Goal: Complete application form: Complete application form

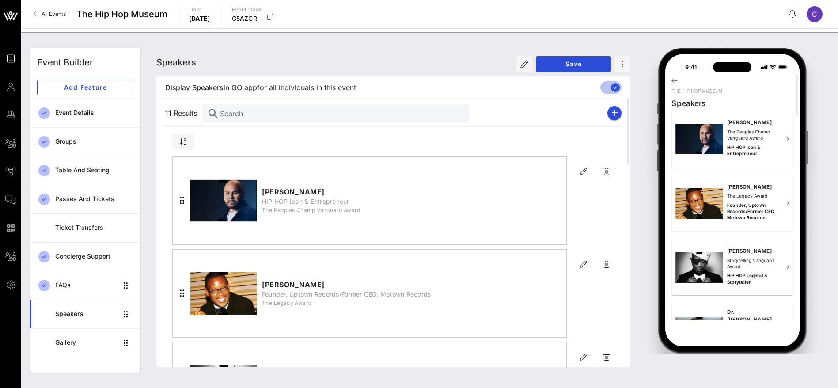
click at [42, 11] on span "All Events" at bounding box center [54, 14] width 24 height 7
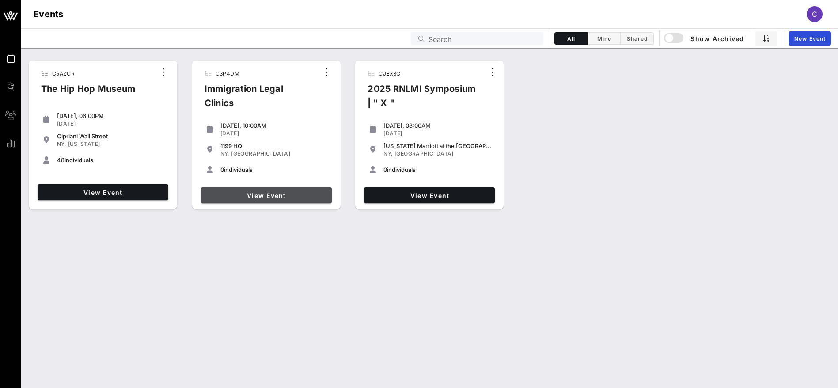
click at [264, 194] on span "View Event" at bounding box center [266, 196] width 124 height 8
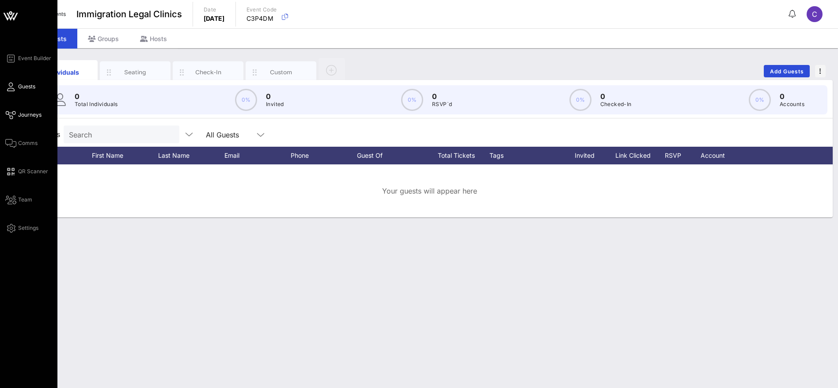
click at [30, 114] on span "Journeys" at bounding box center [29, 115] width 23 height 8
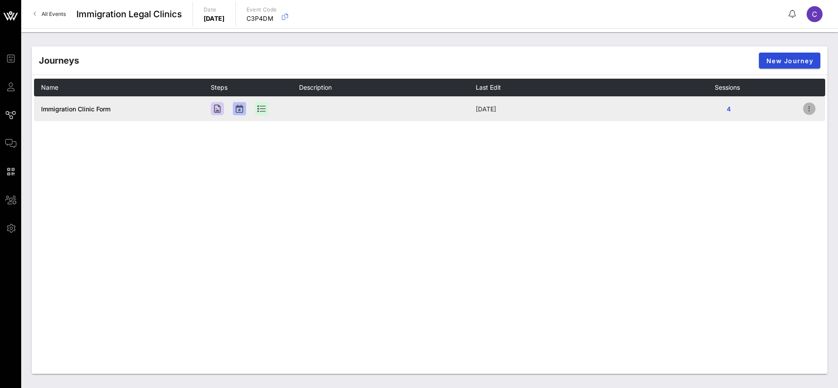
click at [810, 107] on icon "button" at bounding box center [809, 108] width 11 height 11
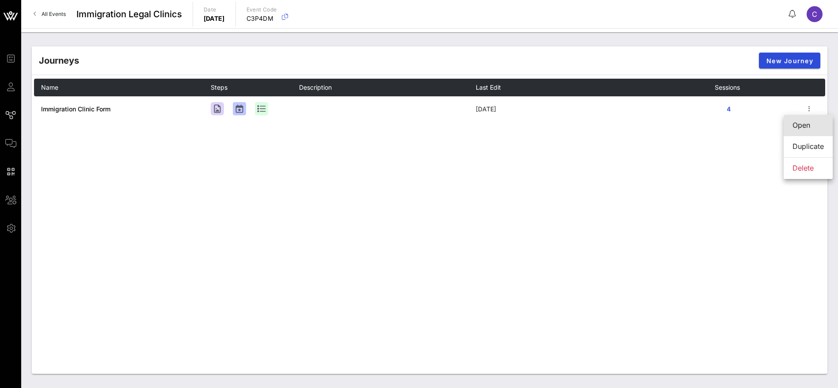
click at [802, 128] on div "Open" at bounding box center [807, 125] width 31 height 8
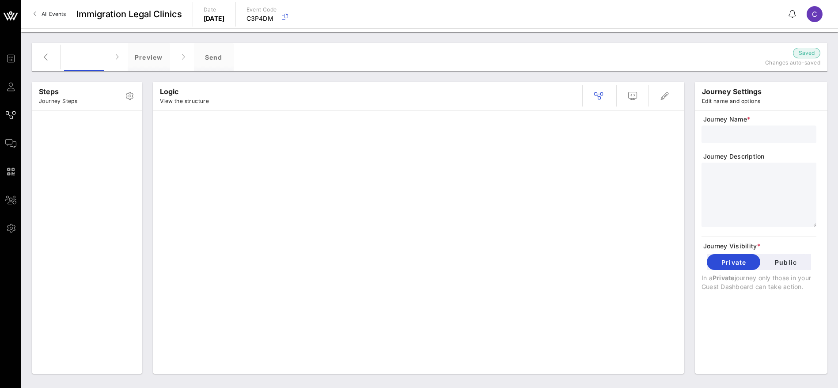
type input "Immigration Clinic Form"
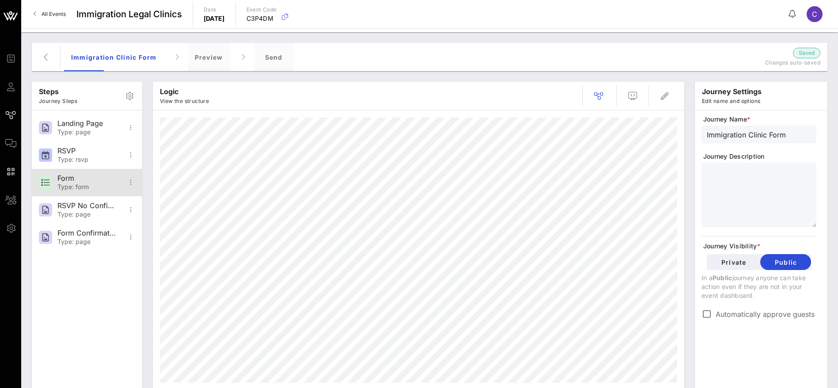
click at [90, 176] on div "Form" at bounding box center [86, 178] width 58 height 8
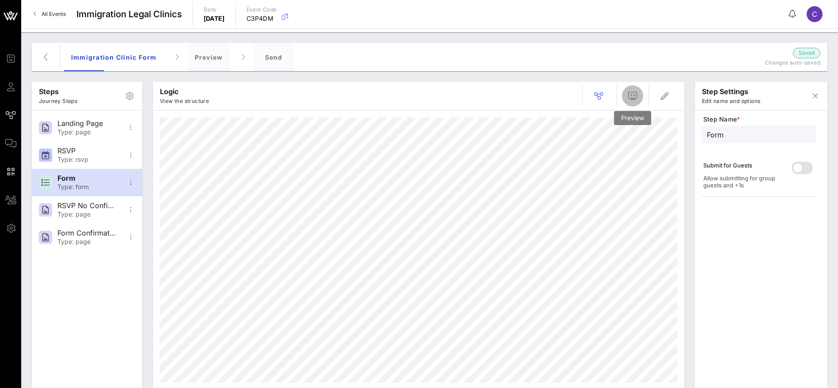
click at [638, 94] on span "button" at bounding box center [632, 96] width 21 height 11
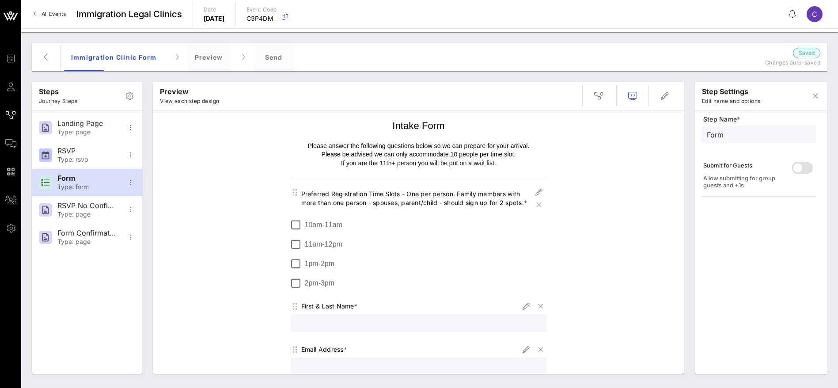
drag, startPoint x: 514, startPoint y: 200, endPoint x: 389, endPoint y: 157, distance: 133.2
click at [296, 189] on div "Preferred Registration Time Slots - One per person. Family members with more th…" at bounding box center [419, 198] width 256 height 25
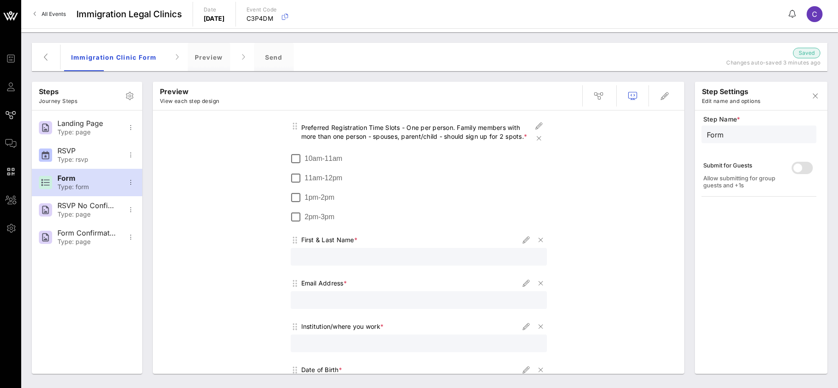
drag, startPoint x: 338, startPoint y: 159, endPoint x: 300, endPoint y: 159, distance: 38.0
click at [305, 159] on label "10am-11am" at bounding box center [426, 158] width 242 height 9
click at [289, 156] on div at bounding box center [295, 158] width 15 height 15
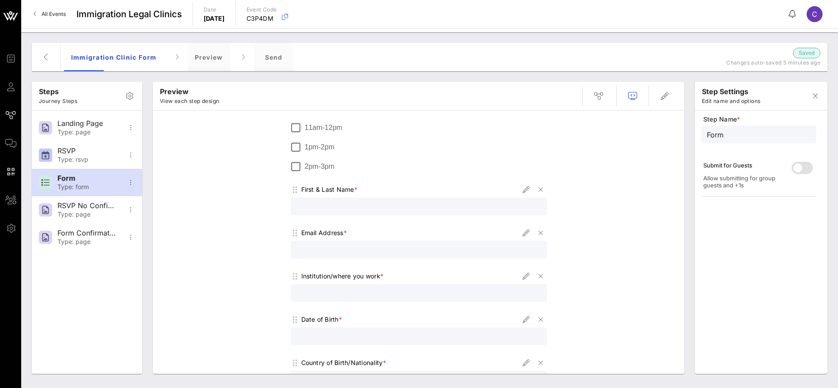
scroll to position [199, 0]
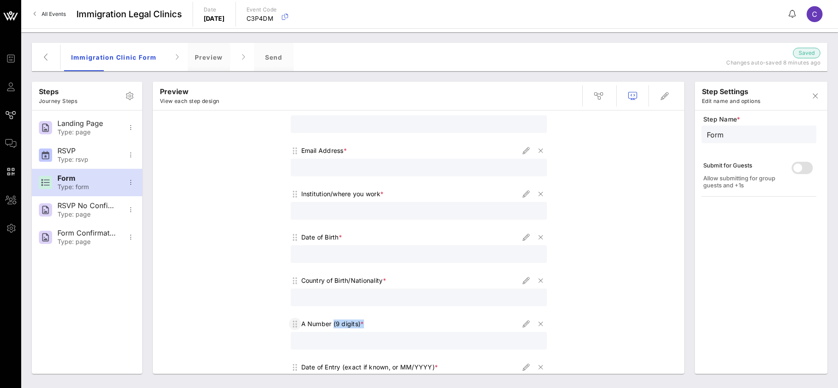
drag, startPoint x: 365, startPoint y: 323, endPoint x: 294, endPoint y: 326, distance: 70.7
click at [294, 326] on div "A Number (9 digits) *" at bounding box center [419, 323] width 256 height 12
copy div "A Number (9 digits) *"
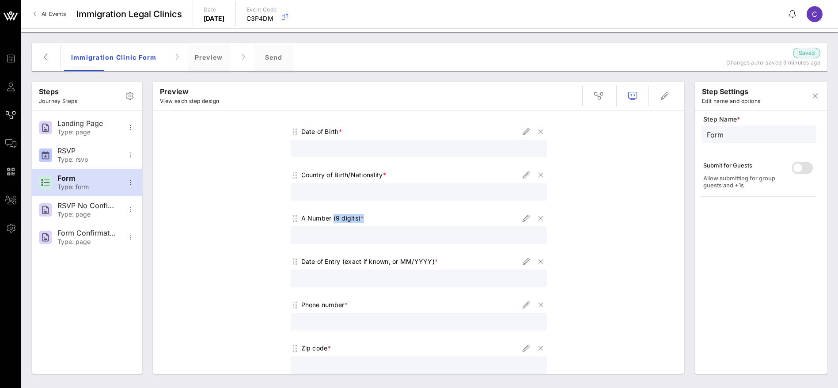
scroll to position [331, 0]
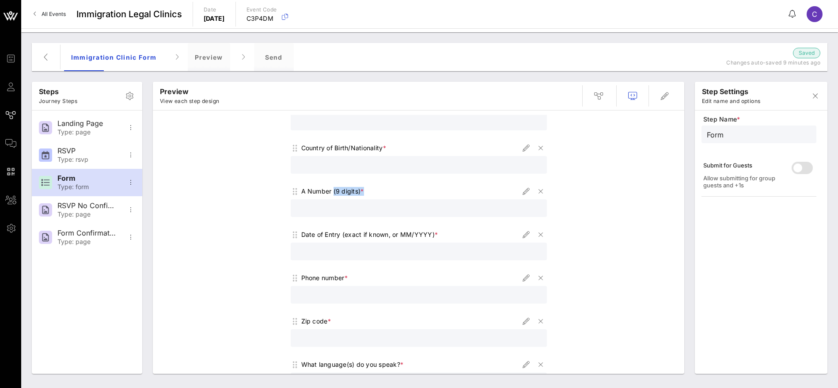
drag, startPoint x: 431, startPoint y: 235, endPoint x: 403, endPoint y: 238, distance: 27.5
click at [403, 238] on div "Date of Entry (exact if known, or MM/YYYY) *" at bounding box center [419, 234] width 256 height 12
drag, startPoint x: 296, startPoint y: 231, endPoint x: 430, endPoint y: 234, distance: 133.4
click at [430, 234] on div "Date of Entry (exact if known, or MM/YYYY) *" at bounding box center [369, 234] width 137 height 9
copy div "Date of Entry (exact if known, or MM/YYYY)"
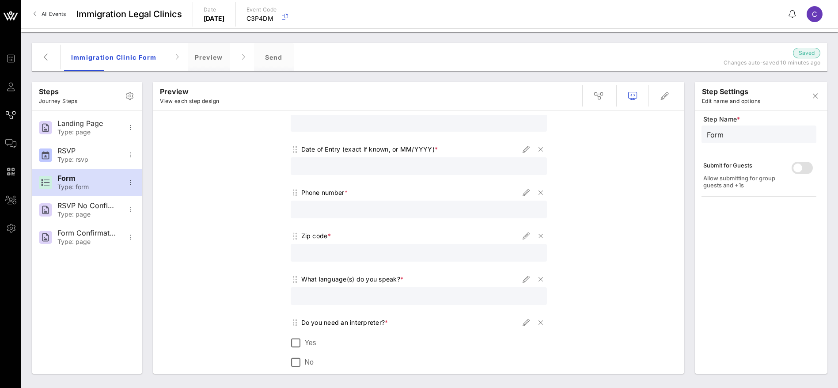
scroll to position [464, 0]
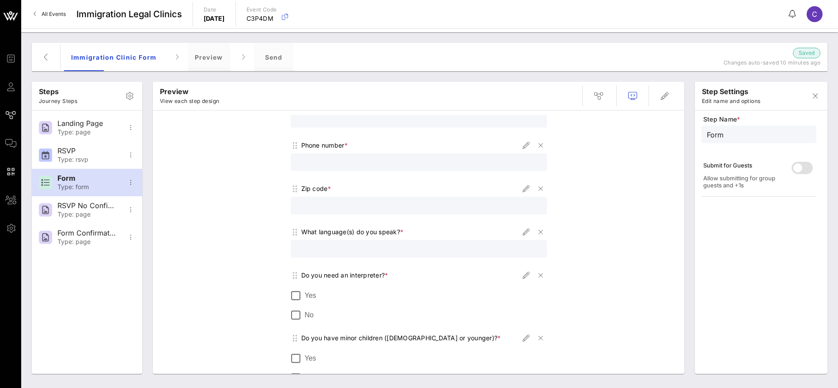
drag, startPoint x: 395, startPoint y: 231, endPoint x: 298, endPoint y: 232, distance: 97.6
click at [301, 232] on div "What language(s) do you speak? *" at bounding box center [352, 231] width 102 height 9
copy div "What language(s) do you speak?"
drag, startPoint x: 381, startPoint y: 275, endPoint x: 297, endPoint y: 275, distance: 84.3
click at [301, 275] on div "Do you need an interpreter? *" at bounding box center [344, 275] width 87 height 9
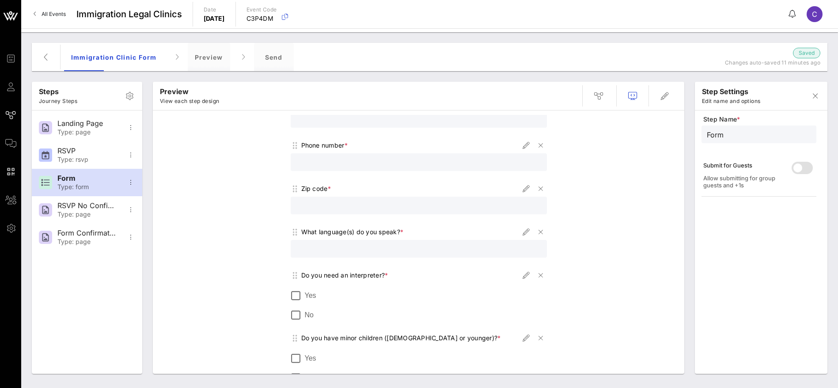
copy div "Do you need an interpreter?"
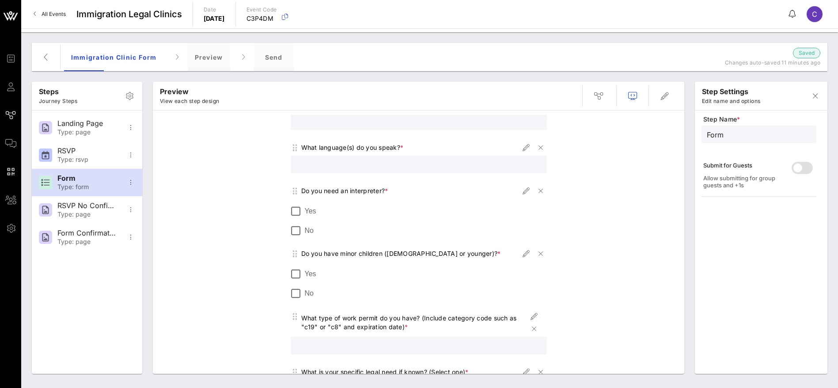
scroll to position [596, 0]
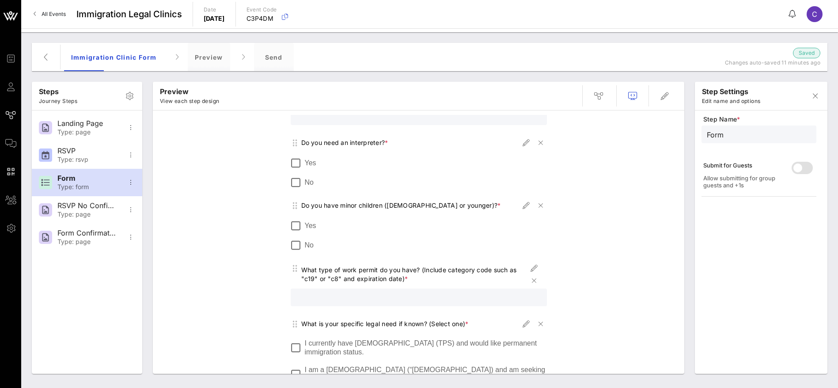
drag, startPoint x: 458, startPoint y: 205, endPoint x: 297, endPoint y: 208, distance: 161.6
click at [301, 208] on div "Do you have minor children ([DEMOGRAPHIC_DATA] or younger)? *" at bounding box center [401, 205] width 200 height 9
copy div "Do you have minor children ([DEMOGRAPHIC_DATA] or younger)?"
drag, startPoint x: 398, startPoint y: 278, endPoint x: 298, endPoint y: 269, distance: 100.7
click at [301, 269] on div "What type of work permit do you have? (Include category code such as "c19" or "…" at bounding box center [414, 274] width 227 height 18
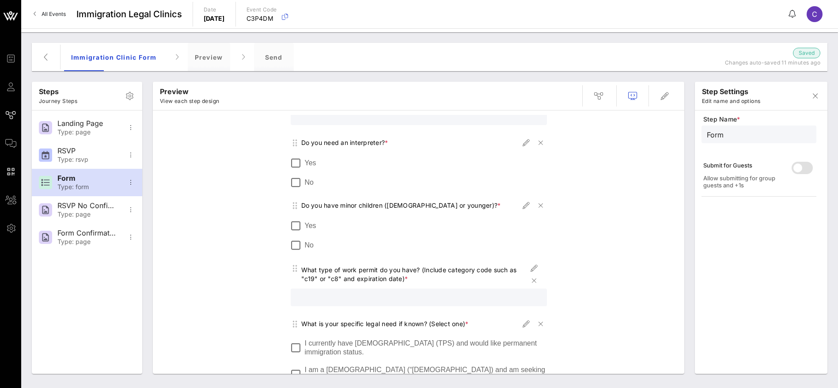
copy div "What type of work permit do you have? (Include category code such as "c19" or "…"
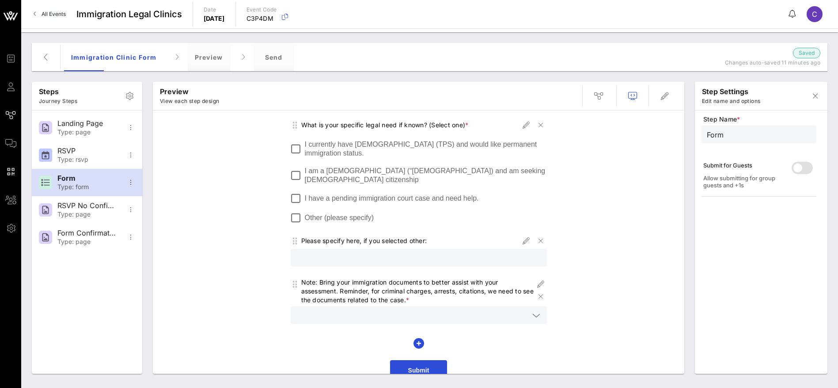
scroll to position [729, 0]
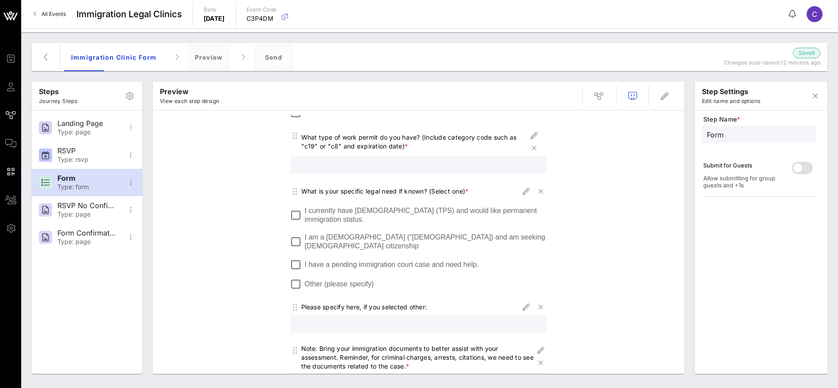
drag, startPoint x: 463, startPoint y: 189, endPoint x: 296, endPoint y: 191, distance: 166.5
click at [301, 191] on div "What is your specific legal need if known? (Select one) *" at bounding box center [384, 191] width 167 height 9
copy div "What is your specific legal need if known? (Select one)"
drag, startPoint x: 350, startPoint y: 220, endPoint x: 304, endPoint y: 208, distance: 47.3
click at [305, 208] on label "I currently have [DEMOGRAPHIC_DATA] (TPS) and would like permanent immigration …" at bounding box center [426, 215] width 242 height 18
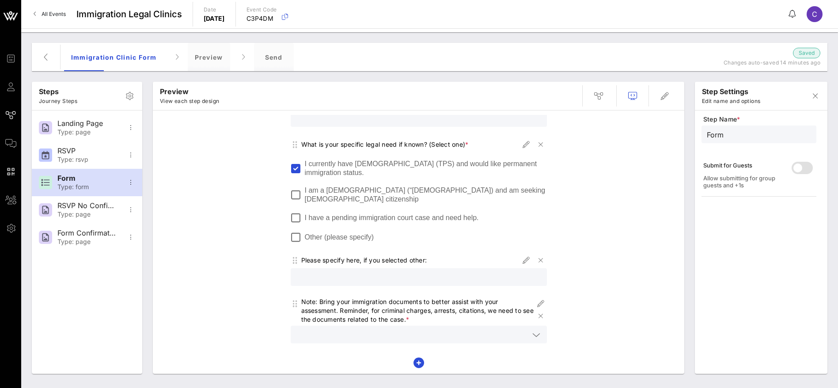
scroll to position [795, 0]
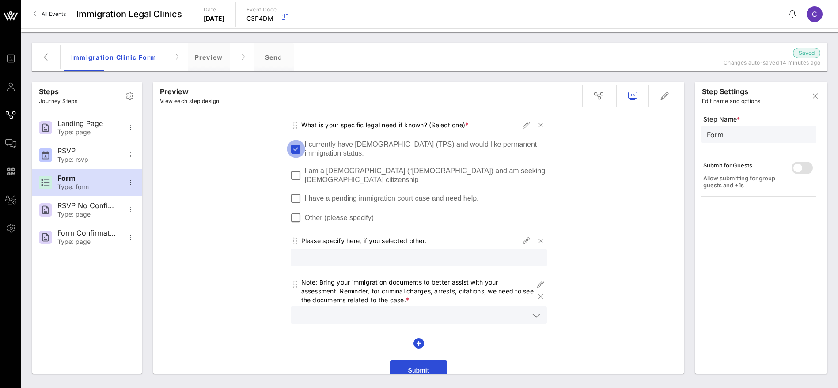
click at [293, 147] on div at bounding box center [295, 148] width 15 height 15
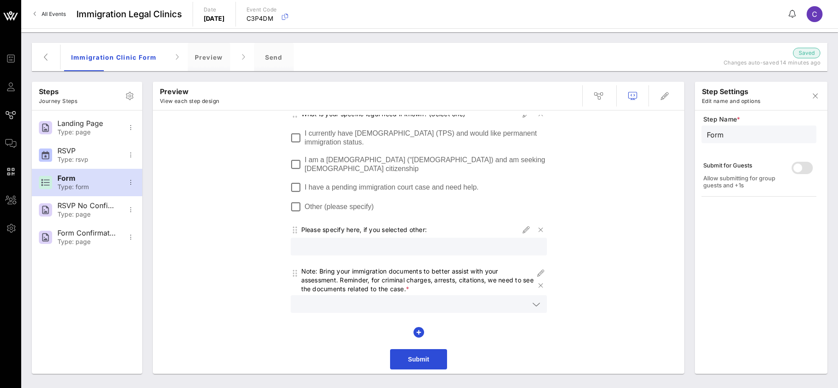
drag, startPoint x: 415, startPoint y: 289, endPoint x: 296, endPoint y: 274, distance: 119.7
click at [301, 274] on div "Note: Bring your immigration documents to better assist with your assessment. R…" at bounding box center [417, 280] width 233 height 26
copy div "Note: Bring your immigration documents to better assist with your assessment. R…"
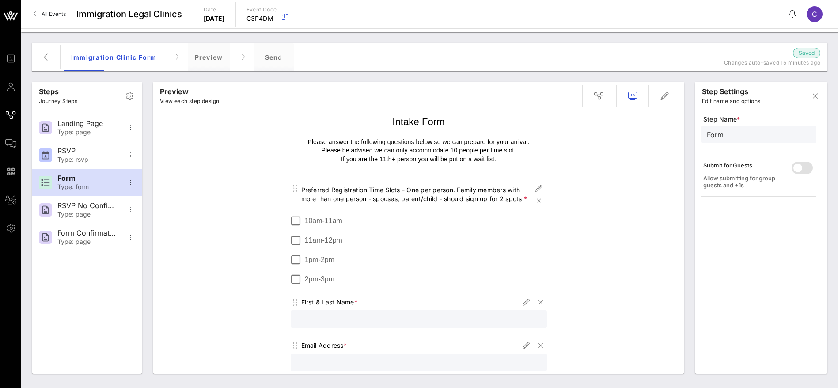
scroll to position [0, 0]
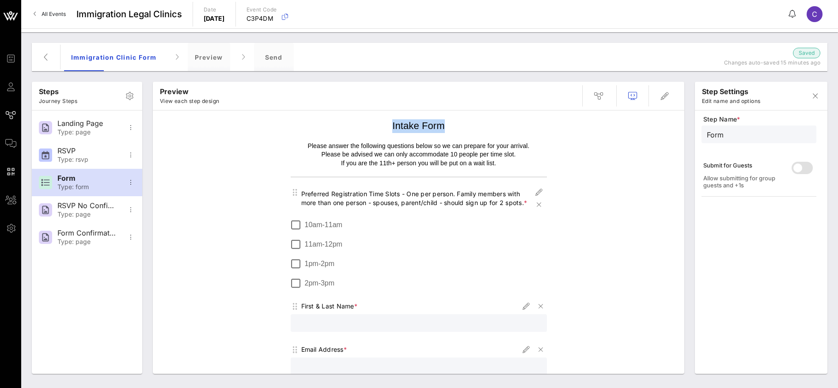
drag, startPoint x: 438, startPoint y: 125, endPoint x: 385, endPoint y: 125, distance: 53.4
click at [385, 125] on h1 "Intake Form" at bounding box center [419, 126] width 256 height 14
drag, startPoint x: 301, startPoint y: 145, endPoint x: 395, endPoint y: 148, distance: 93.7
click at [355, 144] on p "Please answer the following questions below so we can prepare for your arrival." at bounding box center [419, 146] width 256 height 9
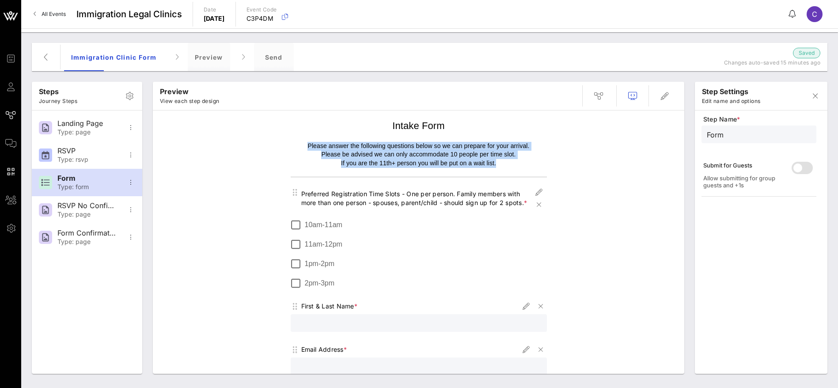
drag, startPoint x: 491, startPoint y: 162, endPoint x: 302, endPoint y: 147, distance: 189.6
click at [302, 147] on div "Please answer the following questions below so we can prepare for your arrival.…" at bounding box center [419, 155] width 256 height 26
copy div "Please answer the following questions below so we can prepare for your arrival.…"
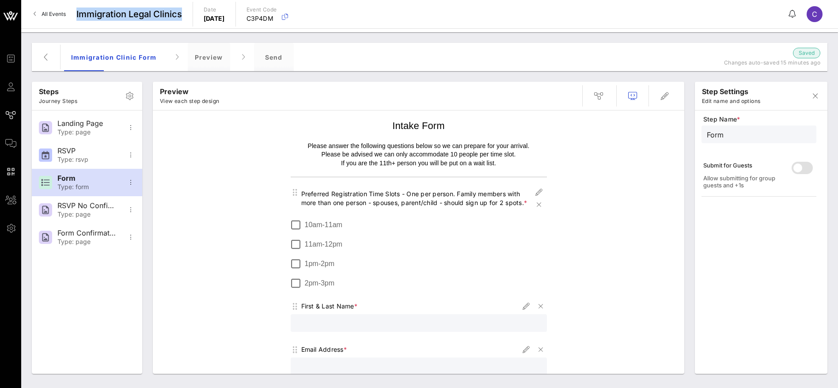
drag, startPoint x: 182, startPoint y: 14, endPoint x: 77, endPoint y: 13, distance: 105.1
click at [77, 13] on span "Immigration Legal Clinics" at bounding box center [129, 14] width 106 height 13
copy span "Immigration Legal Clinics"
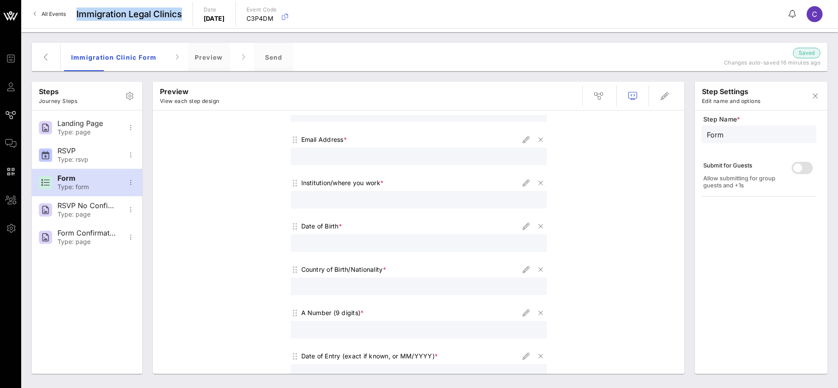
scroll to position [11, 0]
